Goal: Information Seeking & Learning: Learn about a topic

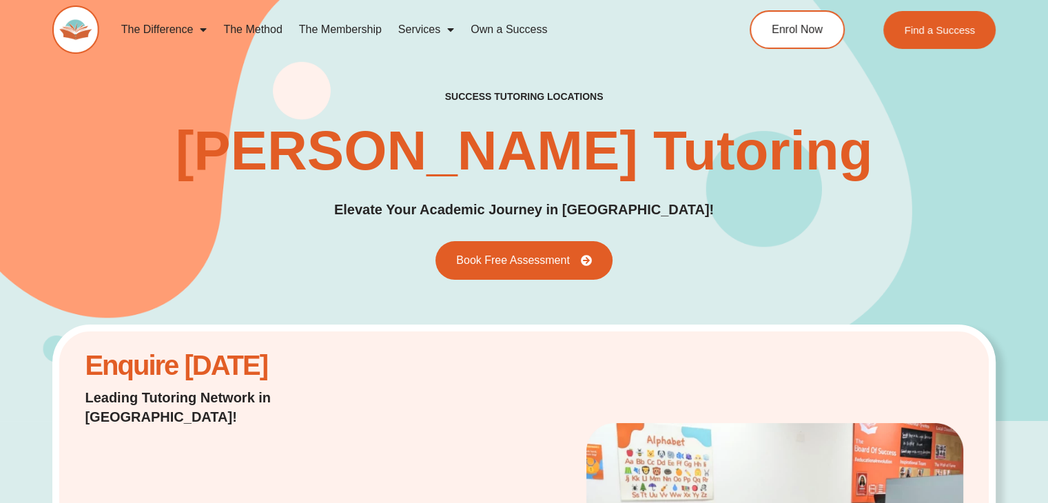
click at [265, 25] on link "The Method" at bounding box center [252, 30] width 75 height 32
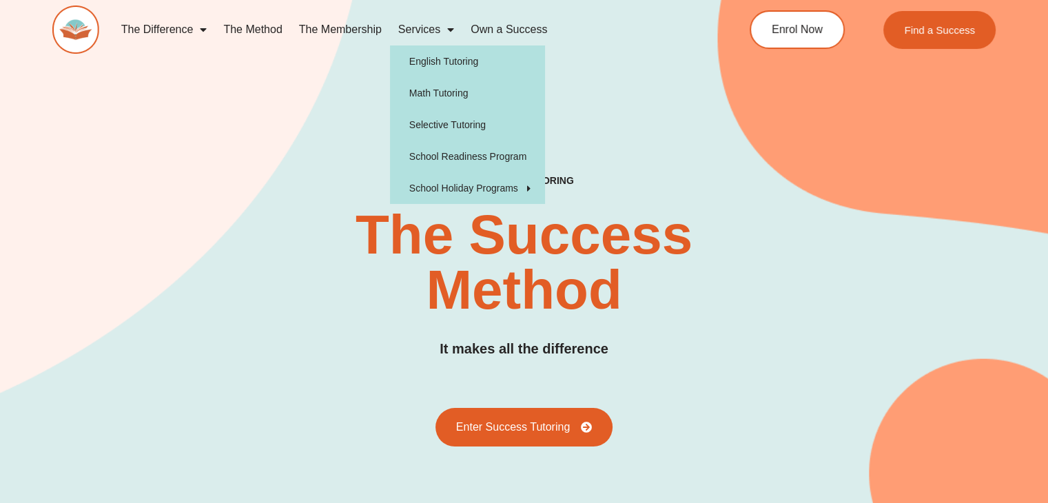
click at [411, 36] on link "Services" at bounding box center [426, 30] width 72 height 32
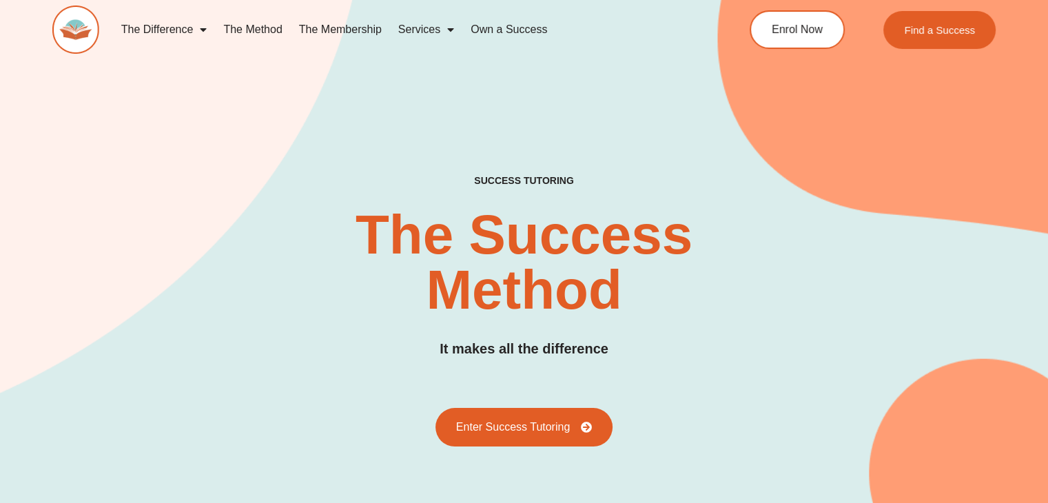
click at [411, 36] on link "Services" at bounding box center [426, 30] width 72 height 32
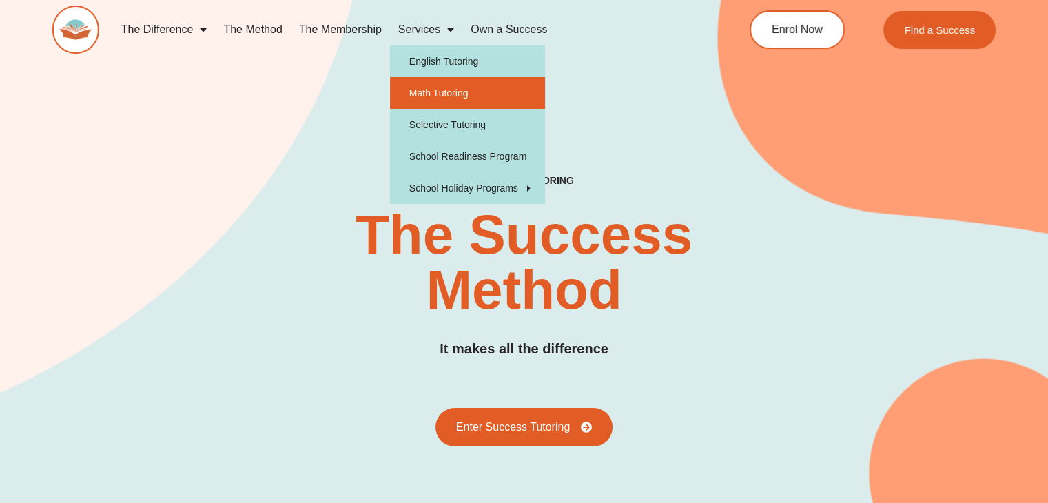
click at [449, 88] on link "Math Tutoring" at bounding box center [467, 93] width 155 height 32
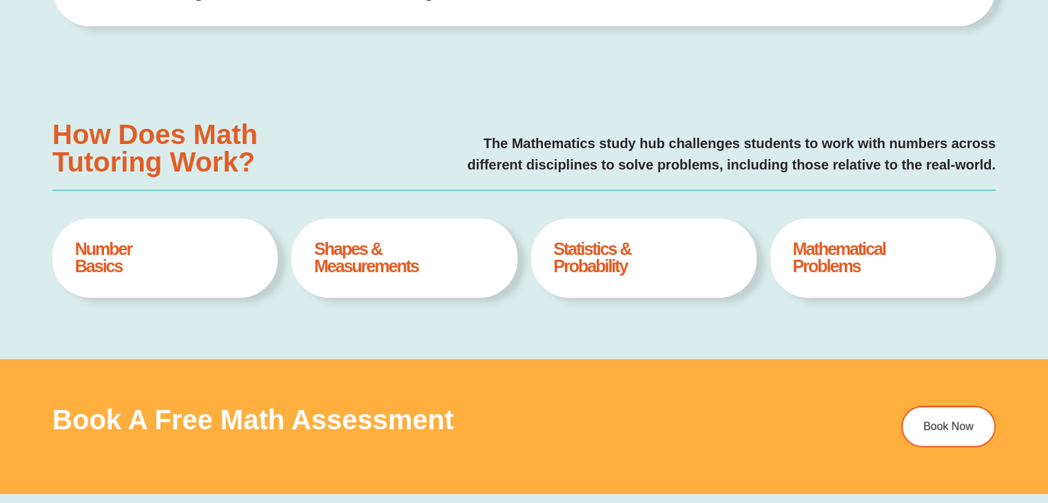
scroll to position [521, 0]
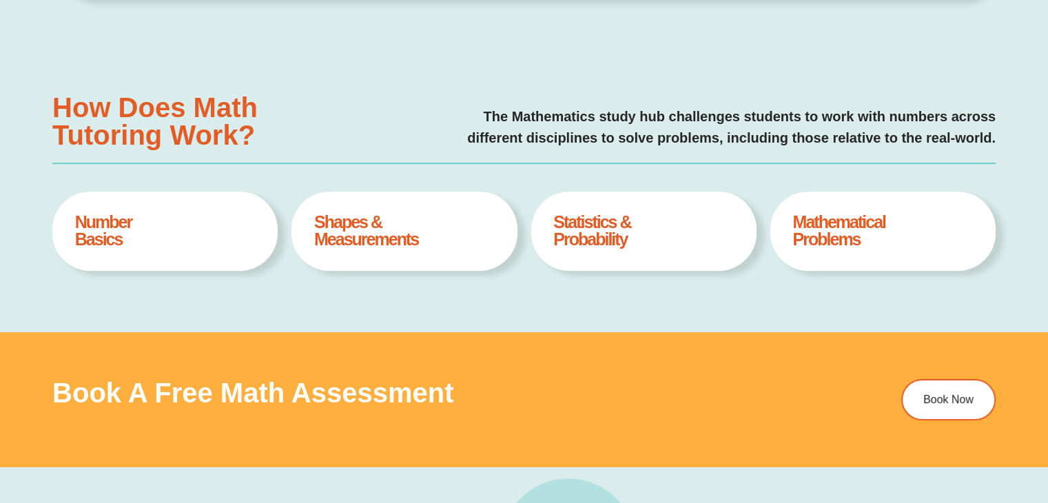
type input "*"
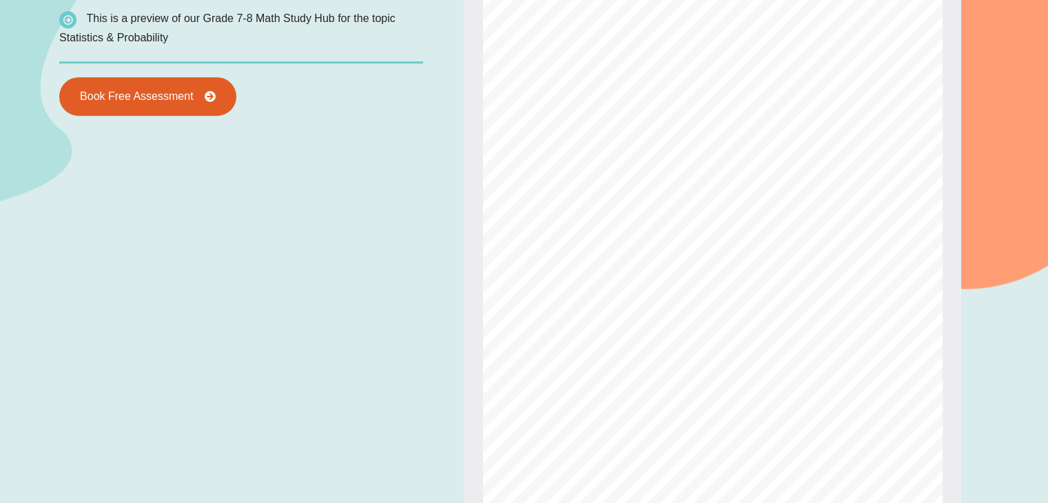
scroll to position [1182, 0]
